Goal: Find specific page/section: Find specific page/section

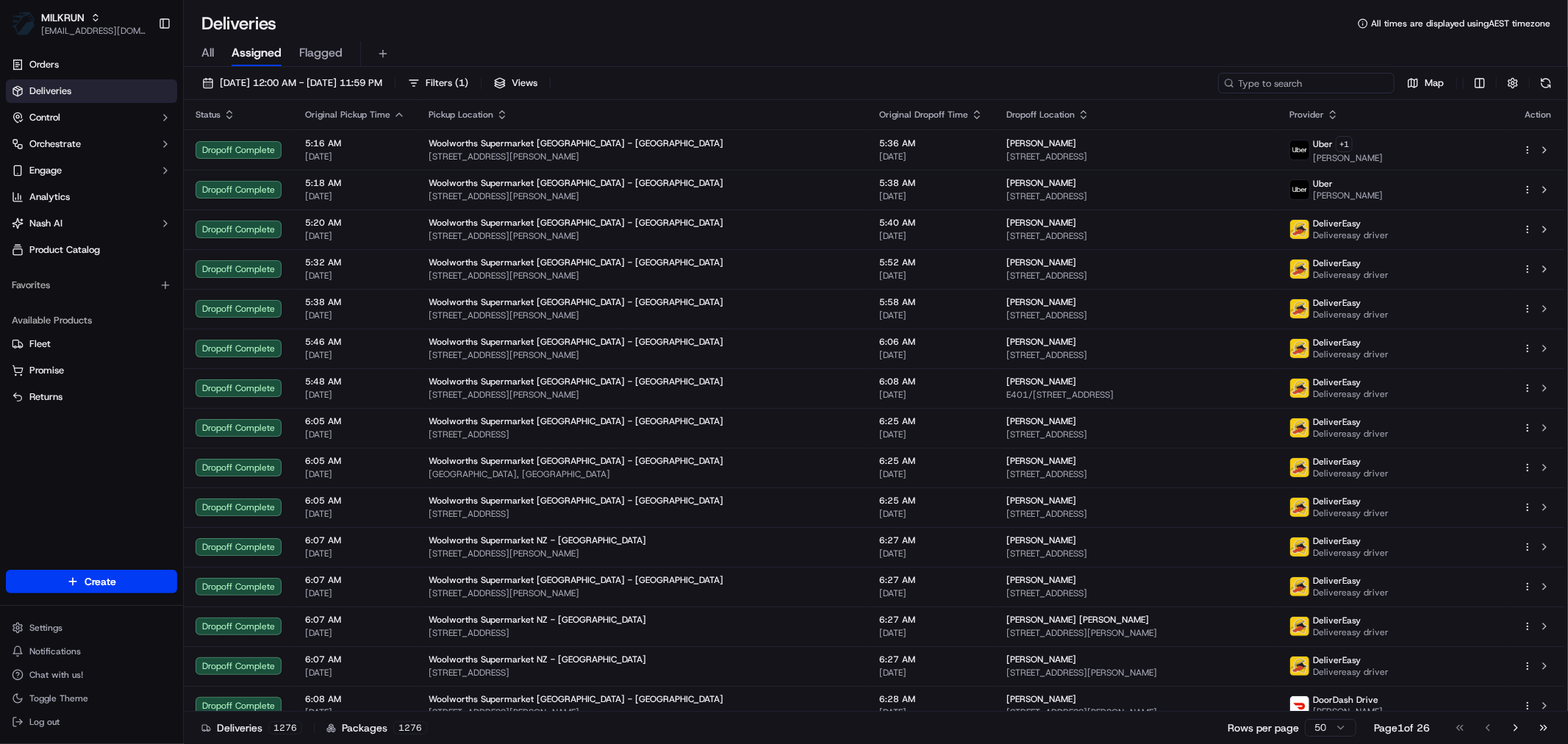
click at [1318, 83] on input at bounding box center [1306, 83] width 176 height 20
paste input "[PERSON_NAME]"
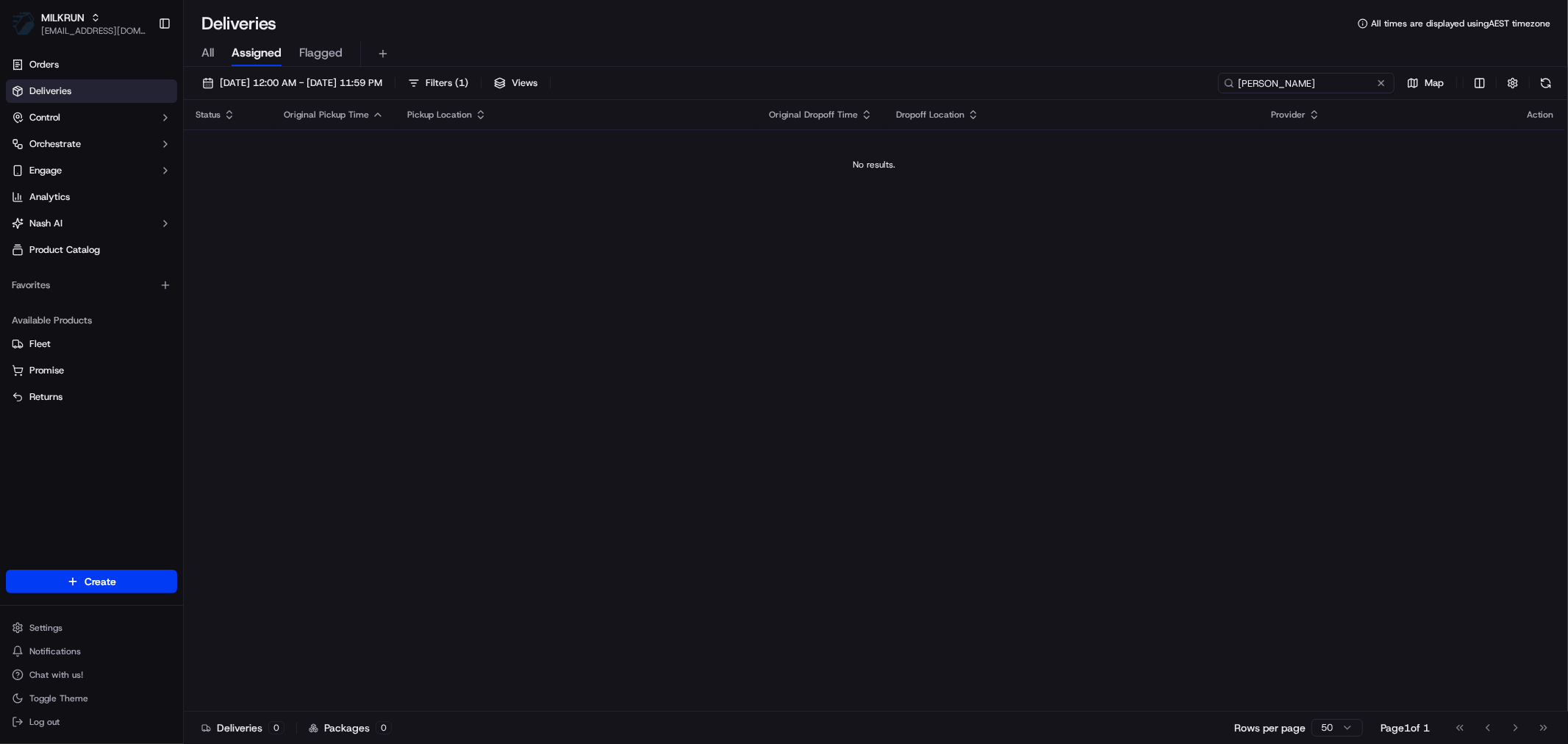
click at [1238, 80] on input "[PERSON_NAME]" at bounding box center [1306, 83] width 176 height 20
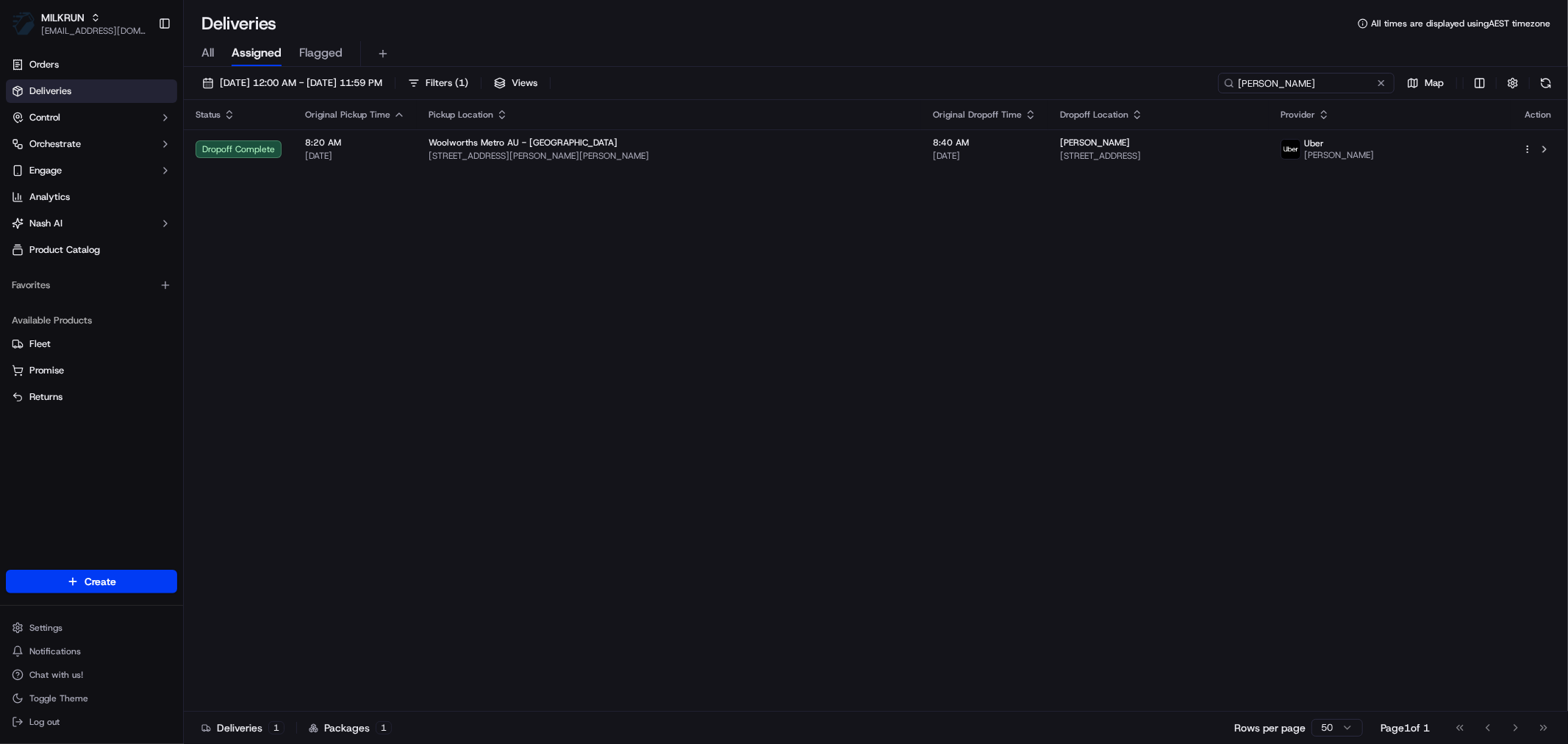
click at [1287, 89] on input "[PERSON_NAME]" at bounding box center [1306, 83] width 176 height 20
click at [1267, 83] on input "[PERSON_NAME]" at bounding box center [1306, 83] width 176 height 20
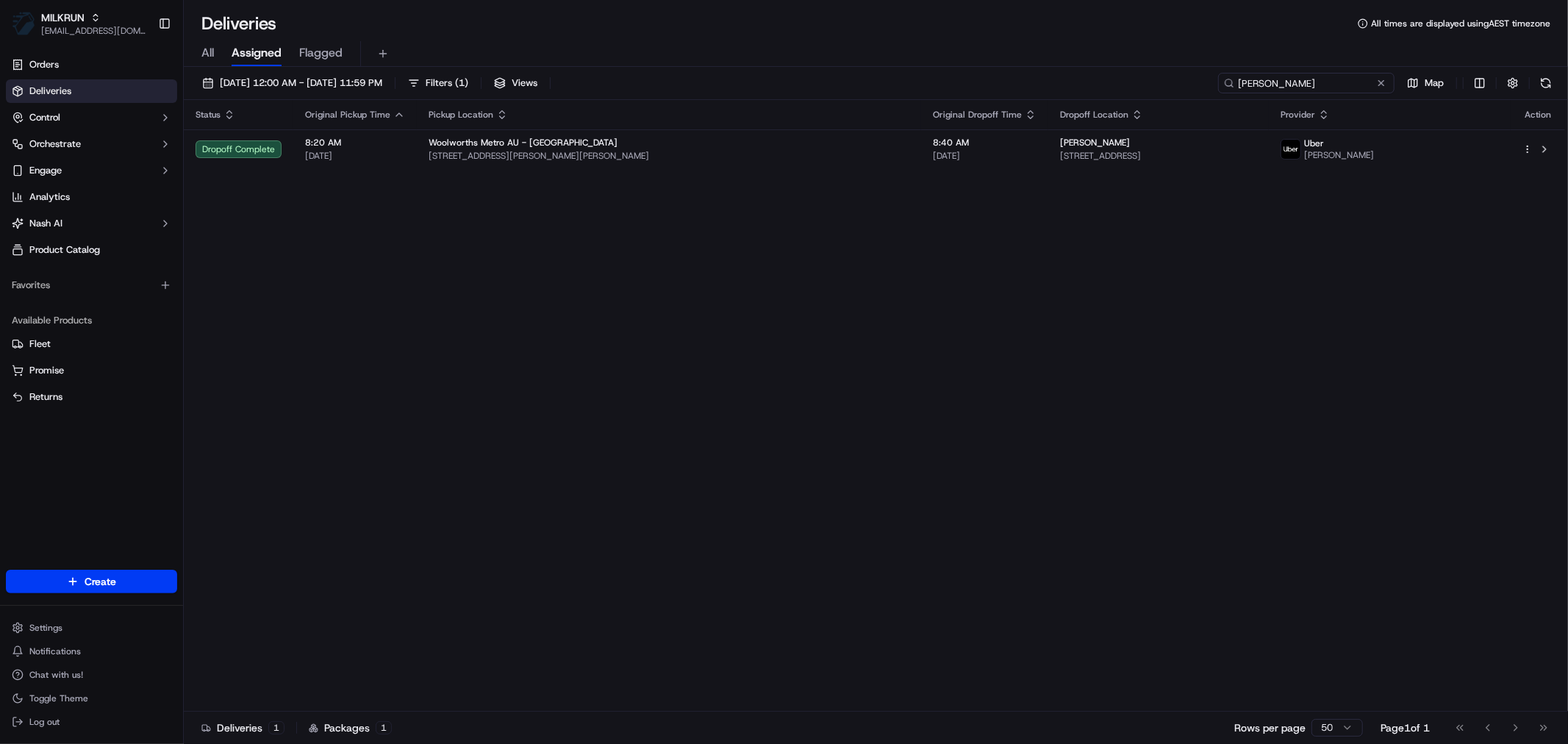
paste input "[PERSON_NAME]"
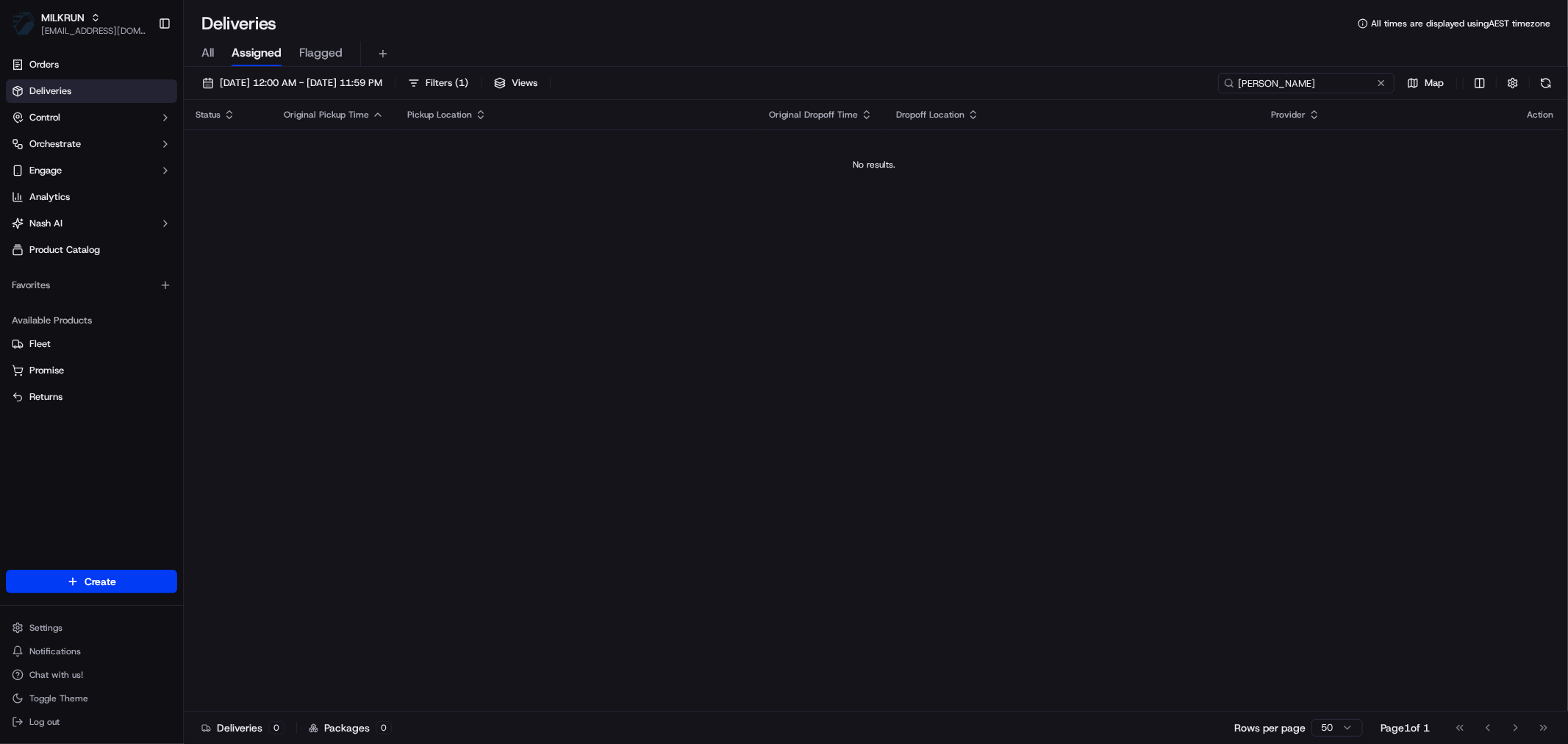
click at [1243, 82] on input "[PERSON_NAME]" at bounding box center [1306, 83] width 176 height 20
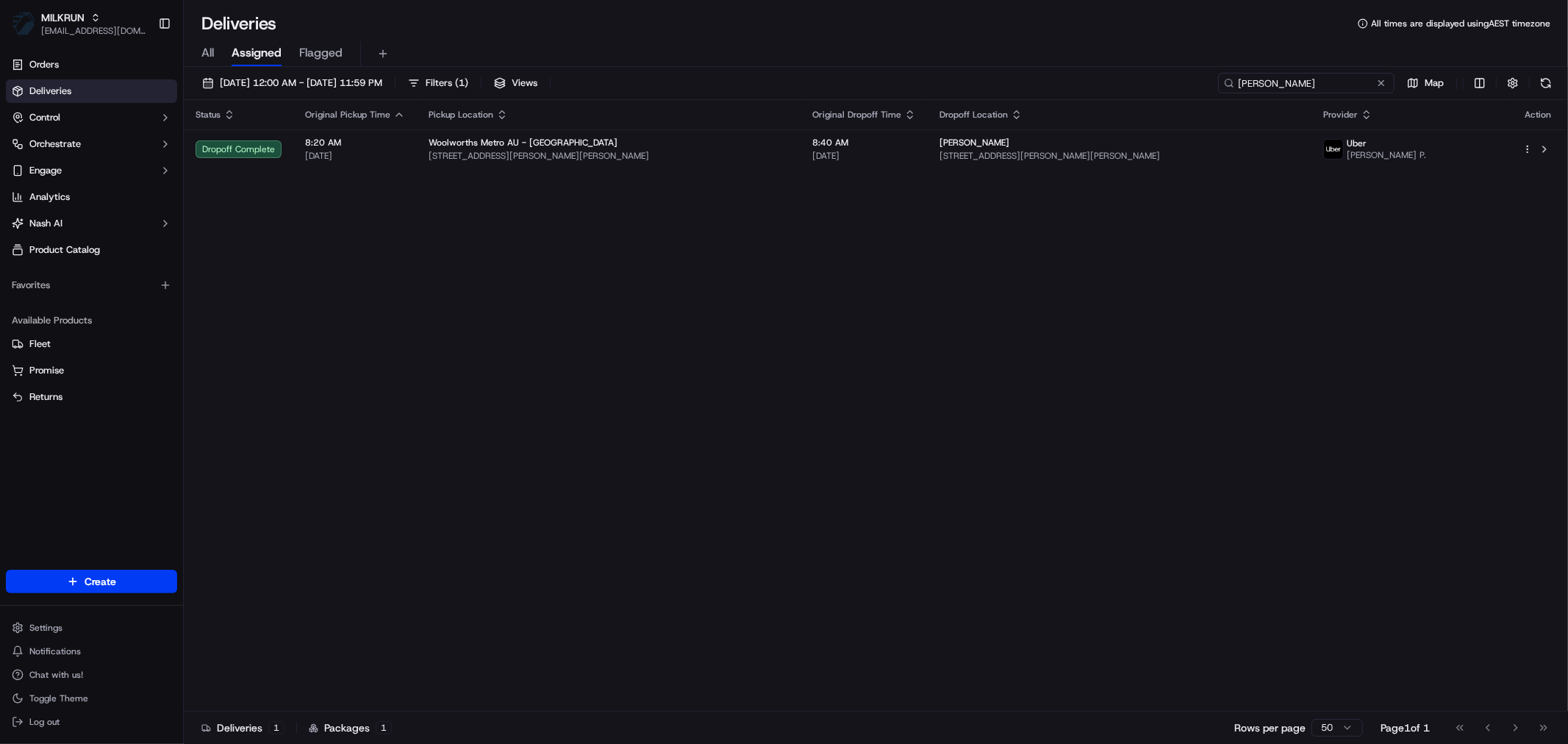
drag, startPoint x: 1266, startPoint y: 83, endPoint x: 1190, endPoint y: 82, distance: 76.0
click at [1191, 83] on div "[DATE] 12:00 AM - [DATE] 11:59 PM Filters ( 1 ) Views [PERSON_NAME] Map" at bounding box center [876, 86] width 1385 height 27
type input "[PERSON_NAME]"
